Goal: Navigation & Orientation: Go to known website

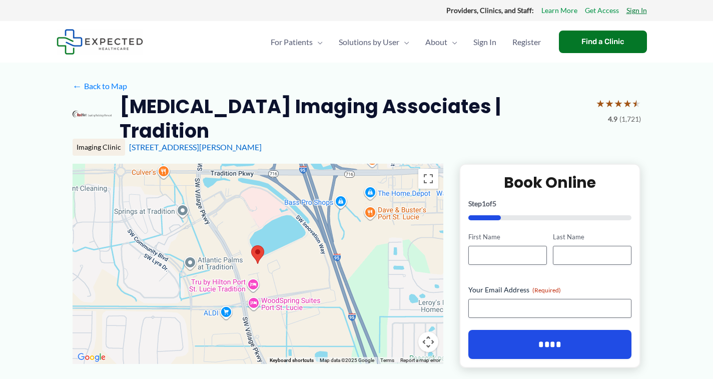
click at [636, 10] on link "Sign In" at bounding box center [636, 10] width 21 height 13
click at [477, 40] on span "Sign In" at bounding box center [484, 42] width 23 height 35
